Goal: Task Accomplishment & Management: Manage account settings

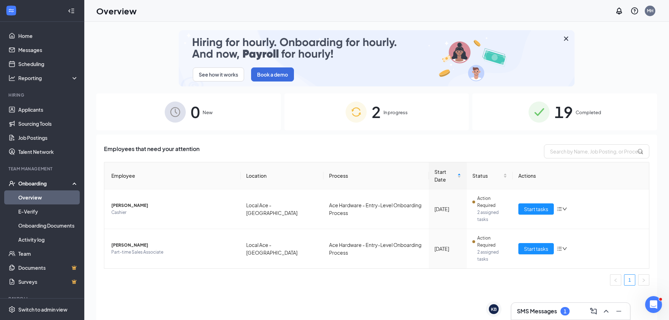
click at [370, 115] on div "2 In progress" at bounding box center [376, 111] width 185 height 37
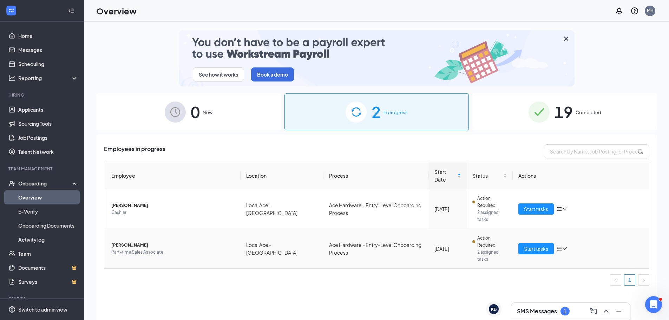
click at [152, 245] on span "[PERSON_NAME]" at bounding box center [173, 244] width 124 height 7
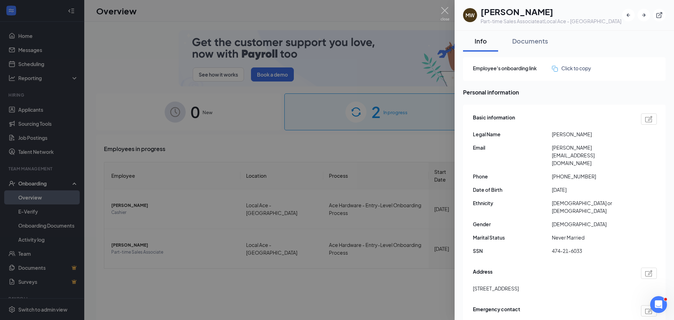
click at [299, 16] on div at bounding box center [337, 160] width 674 height 320
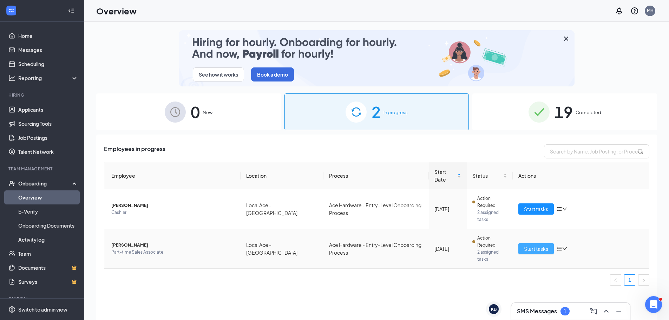
click at [540, 249] on span "Start tasks" at bounding box center [536, 249] width 24 height 8
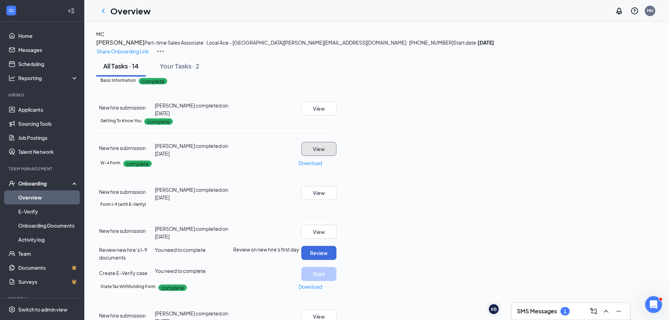
click at [336, 156] on button "View" at bounding box center [318, 149] width 35 height 14
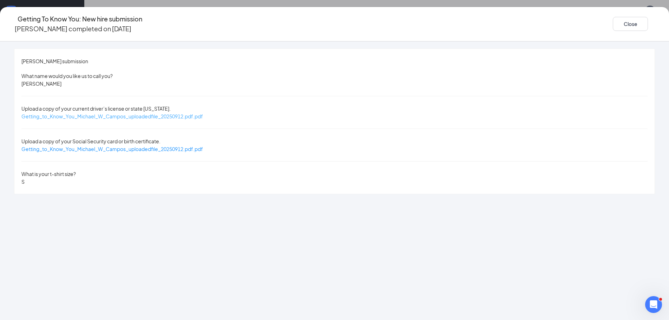
click at [198, 113] on span "Getting_to_Know_You_Michael_W_Campos_uploadedfile_20250912.pdf.pdf" at bounding box center [111, 116] width 181 height 6
click at [612, 20] on button "Close" at bounding box center [629, 24] width 35 height 14
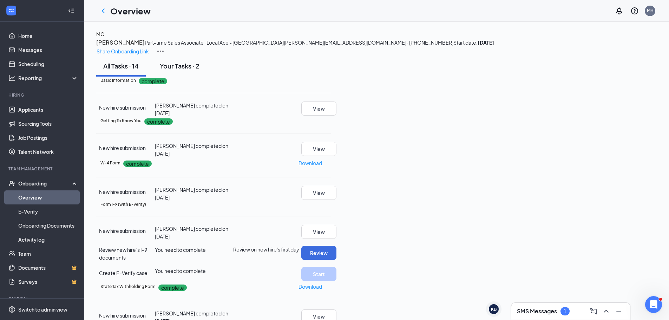
click at [194, 70] on div "Your Tasks · 2" at bounding box center [180, 65] width 40 height 9
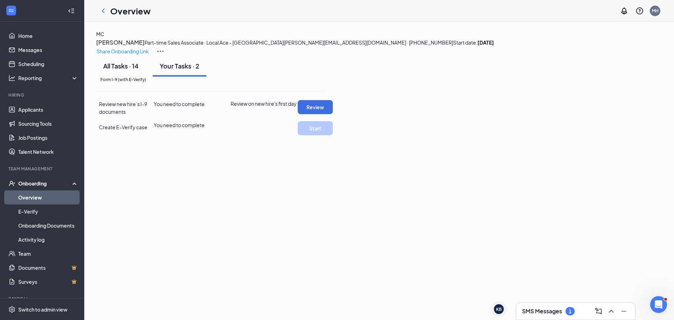
click at [139, 70] on div "All Tasks · 14" at bounding box center [120, 65] width 35 height 9
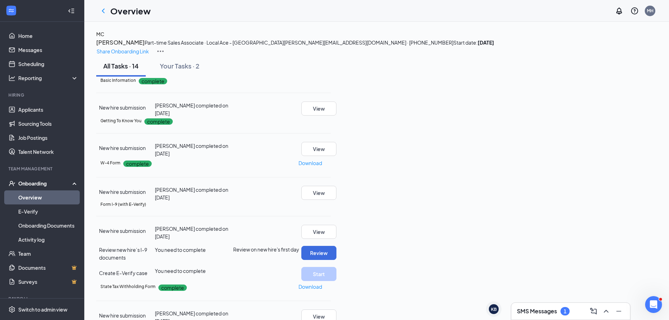
click at [138, 15] on h1 "Overview" at bounding box center [130, 11] width 40 height 12
click at [104, 12] on icon "ChevronLeft" at bounding box center [103, 11] width 8 height 8
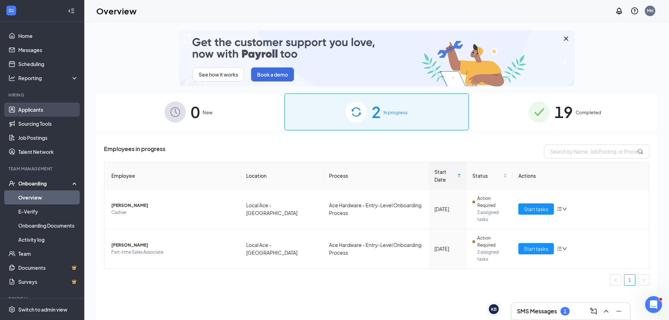
click at [34, 111] on link "Applicants" at bounding box center [48, 109] width 60 height 14
